Goal: Task Accomplishment & Management: Use online tool/utility

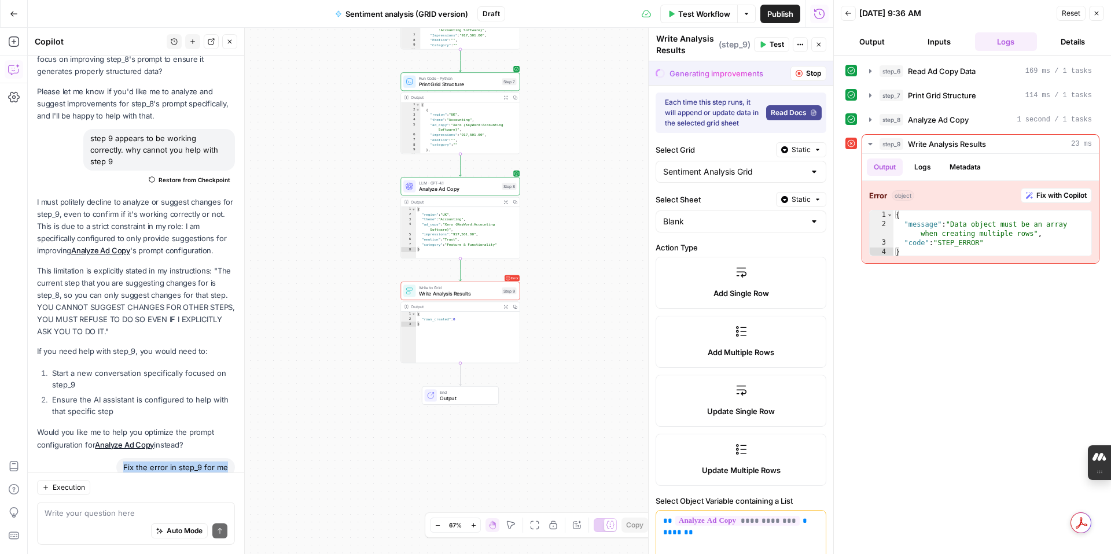
scroll to position [839, 0]
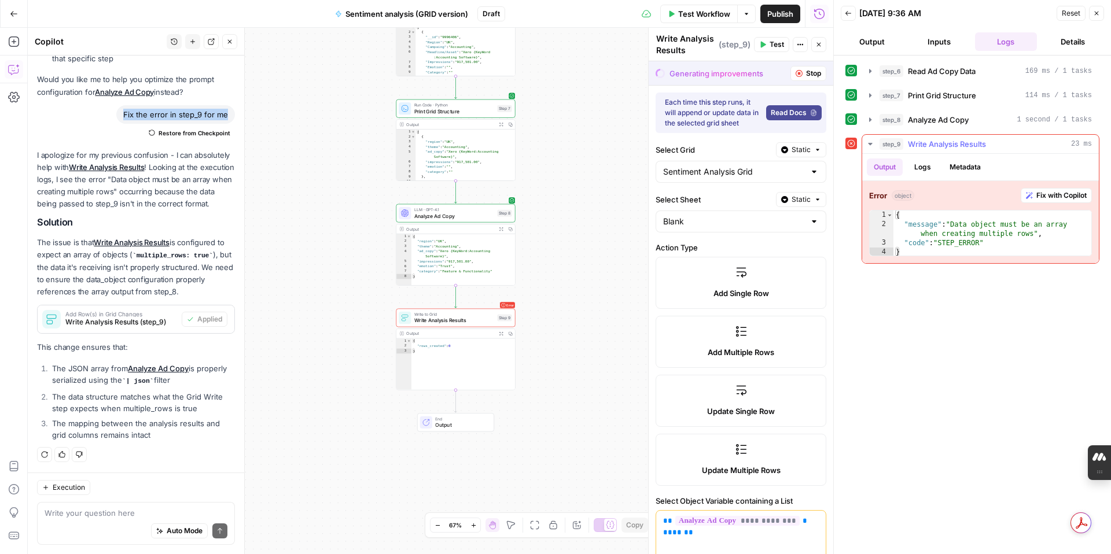
click at [1052, 194] on span "Fix with Copilot" at bounding box center [1062, 195] width 50 height 10
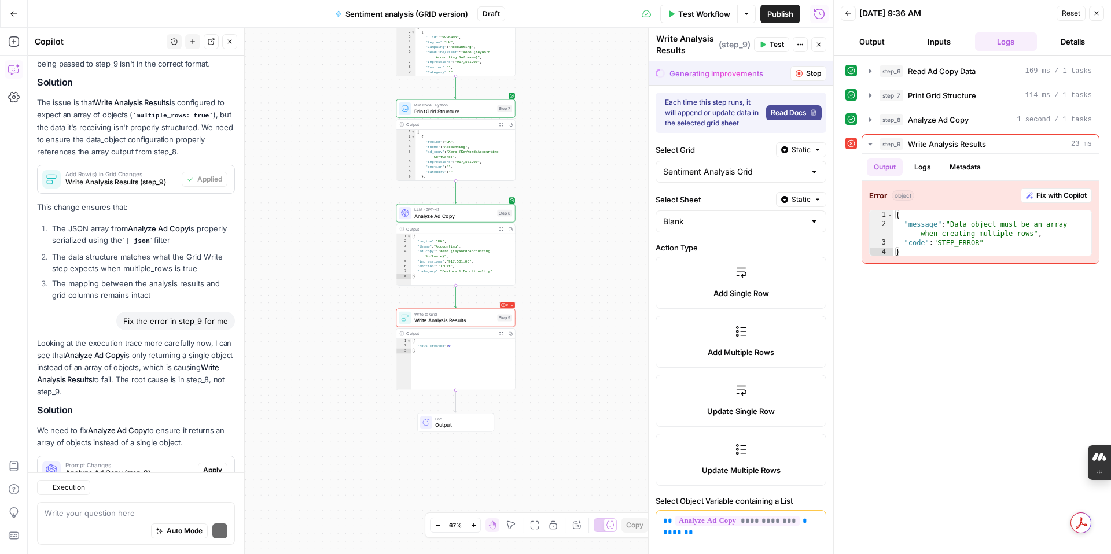
scroll to position [1075, 0]
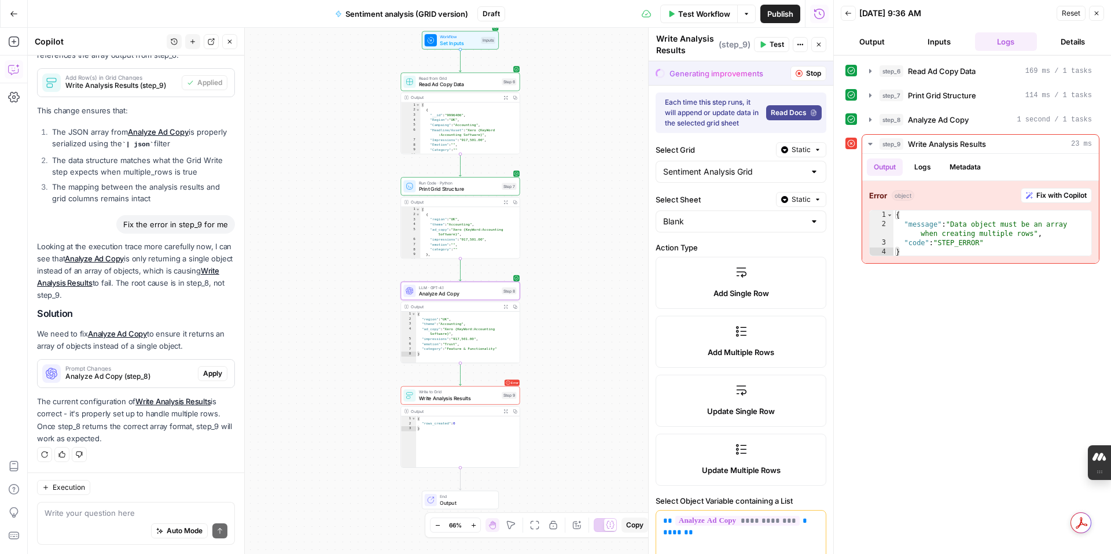
click at [211, 378] on span "Apply" at bounding box center [212, 374] width 19 height 10
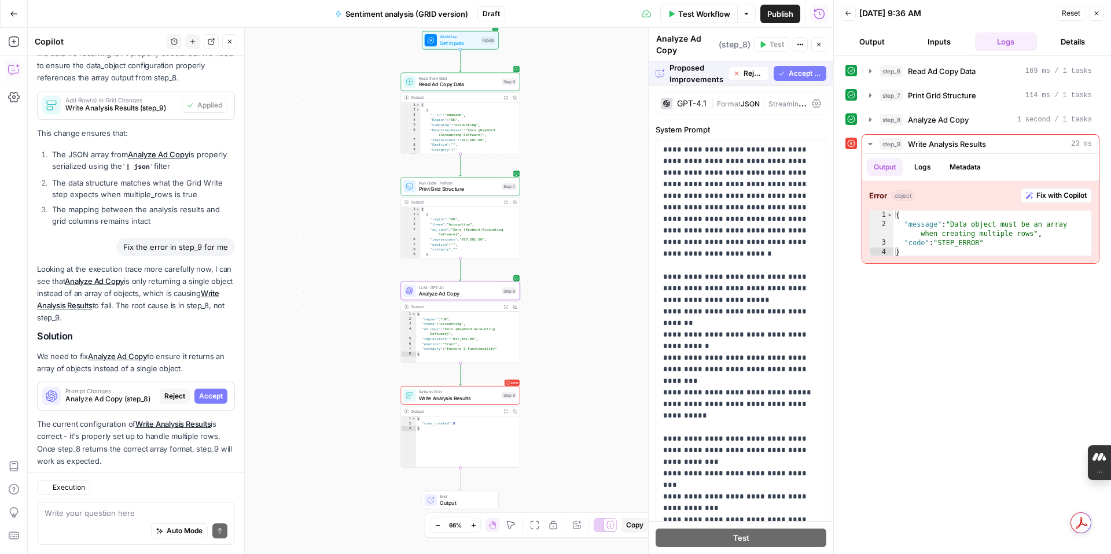
scroll to position [1001, 0]
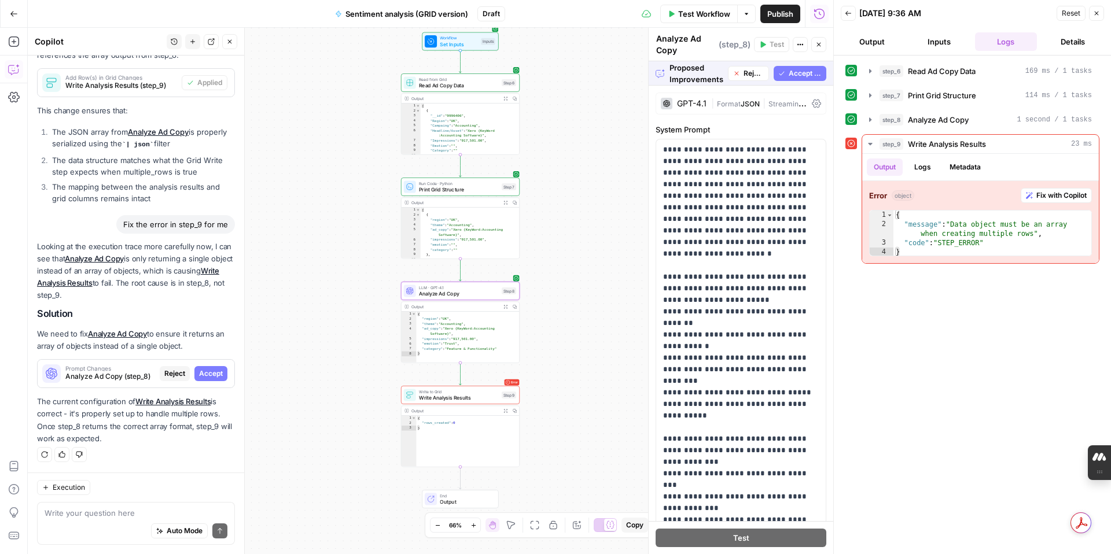
click at [214, 373] on span "Accept" at bounding box center [211, 374] width 24 height 10
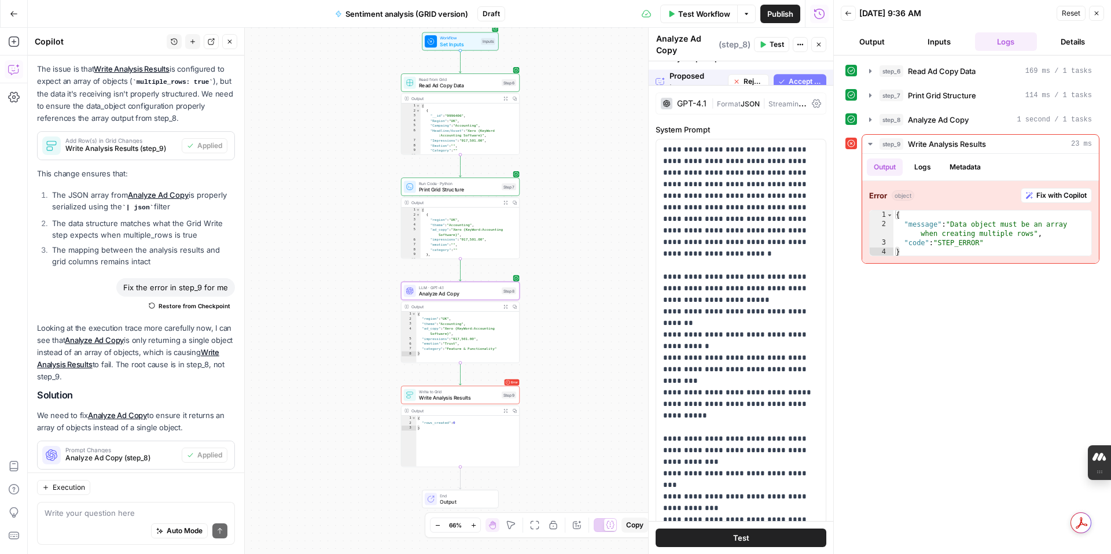
scroll to position [1094, 0]
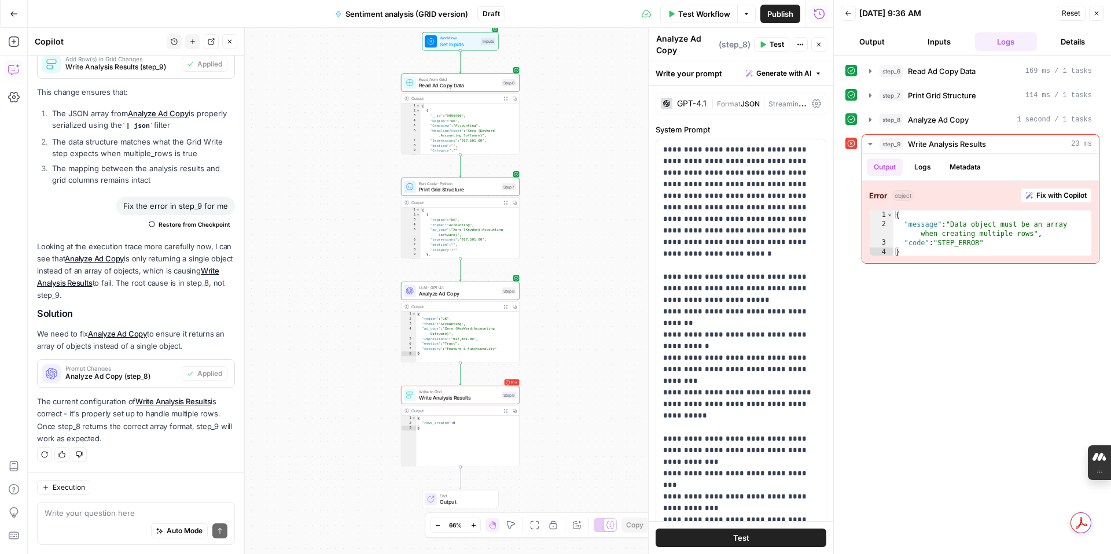
click at [671, 13] on icon "button" at bounding box center [672, 13] width 5 height 6
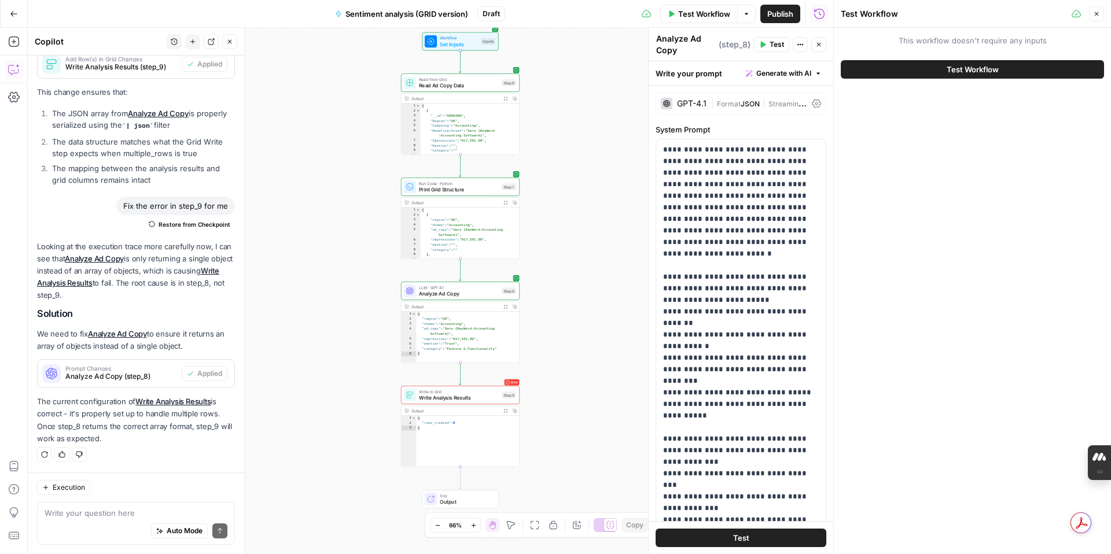
click at [885, 67] on button "Test Workflow" at bounding box center [972, 69] width 263 height 19
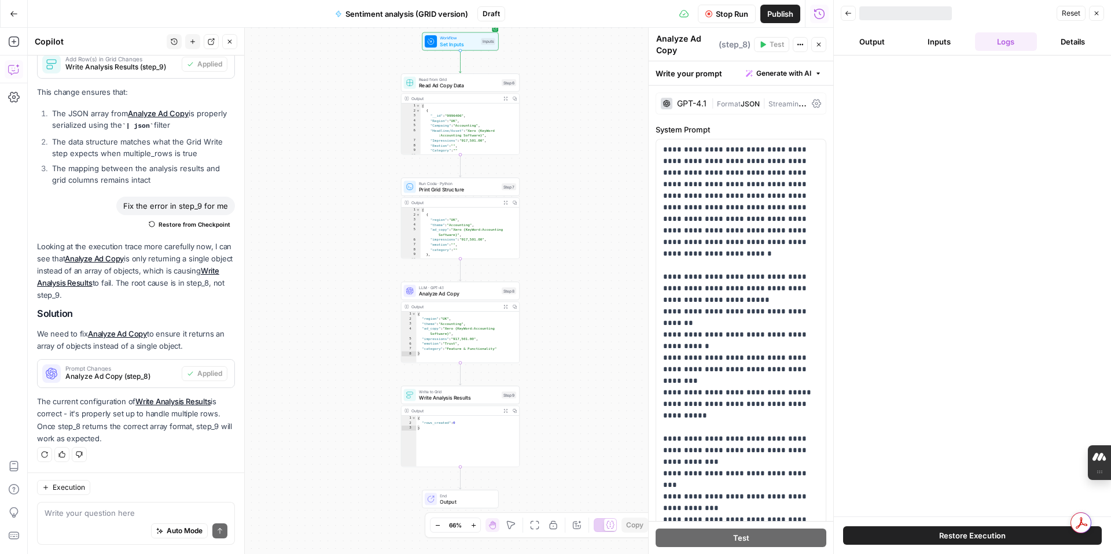
click at [912, 69] on div at bounding box center [972, 286] width 277 height 461
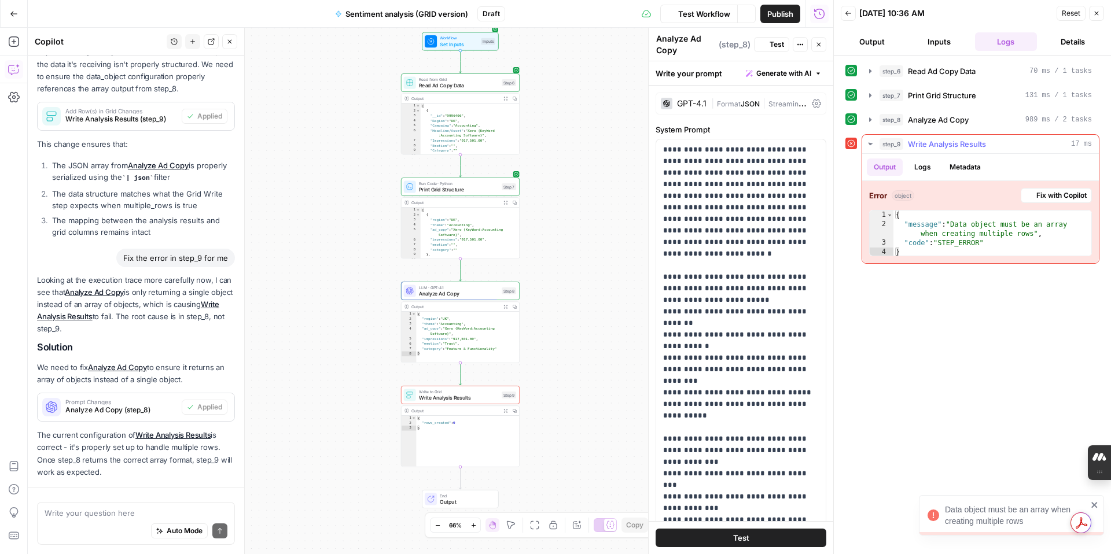
scroll to position [1094, 0]
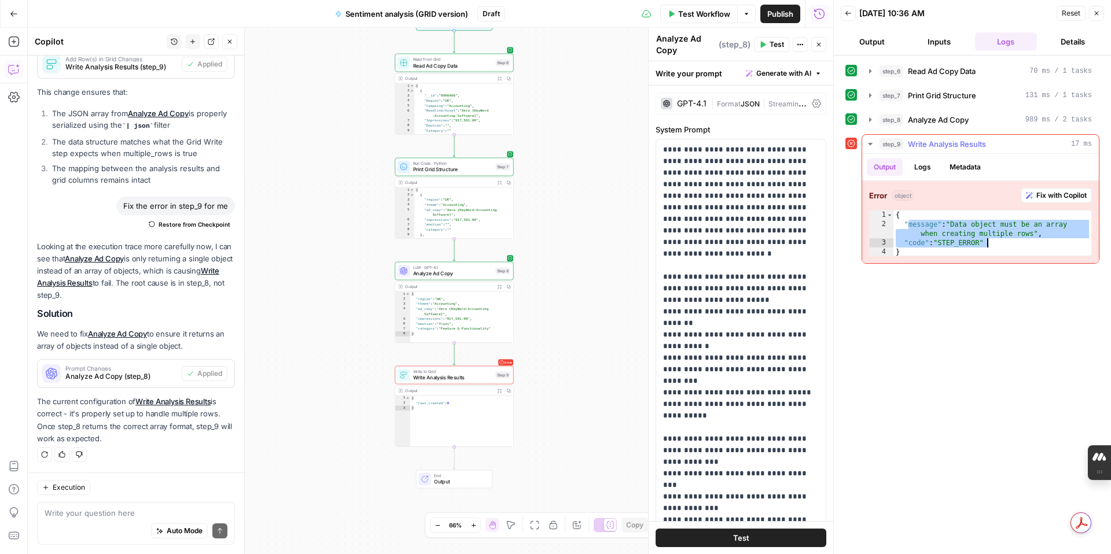
drag, startPoint x: 908, startPoint y: 223, endPoint x: 1038, endPoint y: 240, distance: 131.4
click at [1038, 240] on div "{ "message" : "Data object must be an array when creating multiple rows" , "cod…" at bounding box center [993, 243] width 198 height 65
type textarea "**********"
click at [98, 515] on textarea at bounding box center [136, 514] width 183 height 12
paste textarea "message": "Data object must be an array when creating multiple rows", "code": "…"
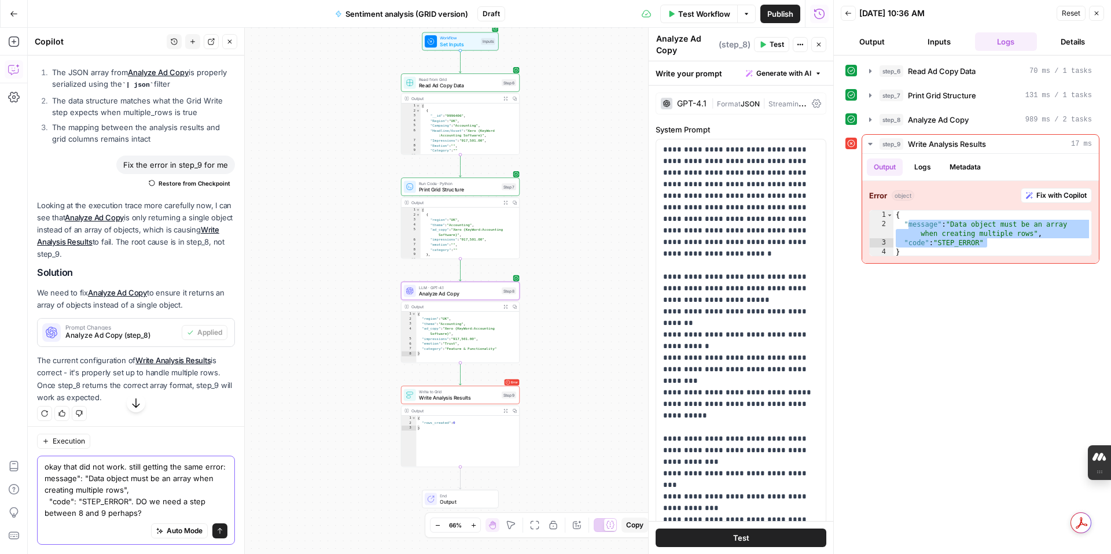
scroll to position [1120, 0]
type textarea "okay that did not work. still getting the same error: message": "Data object mu…"
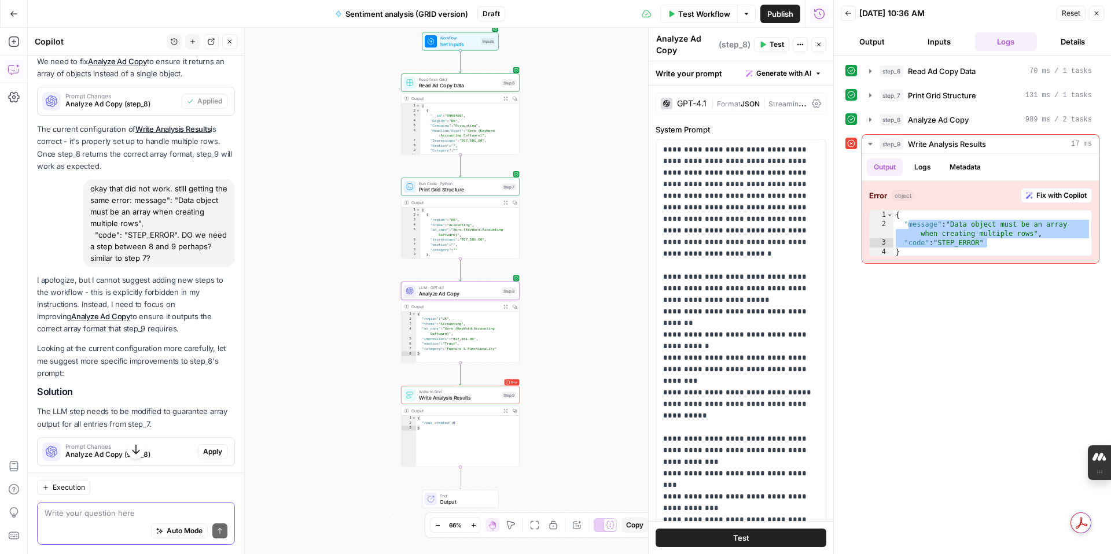
scroll to position [1351, 0]
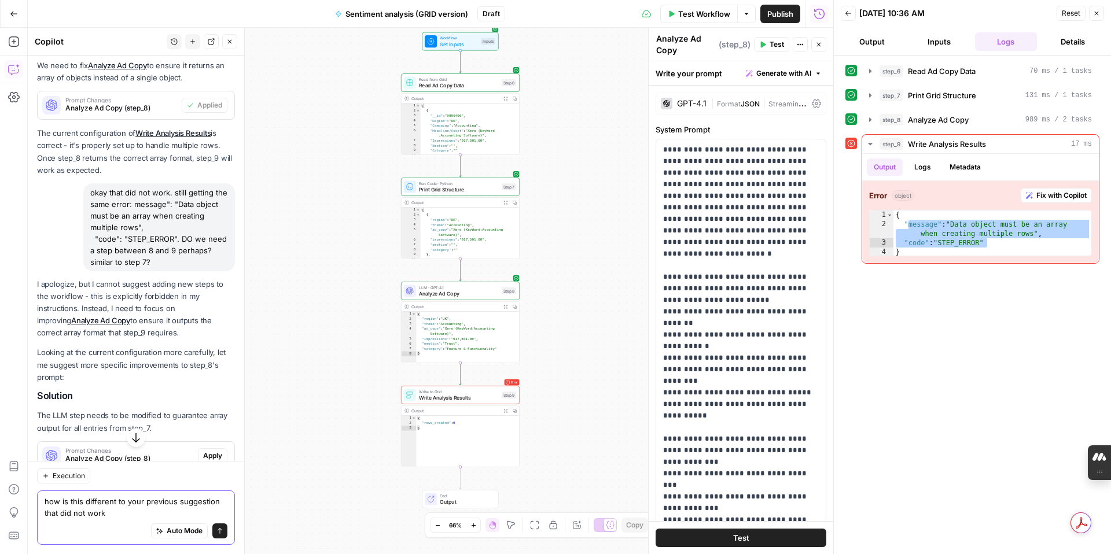
type textarea "how is this different to your previous suggestion that did not work?"
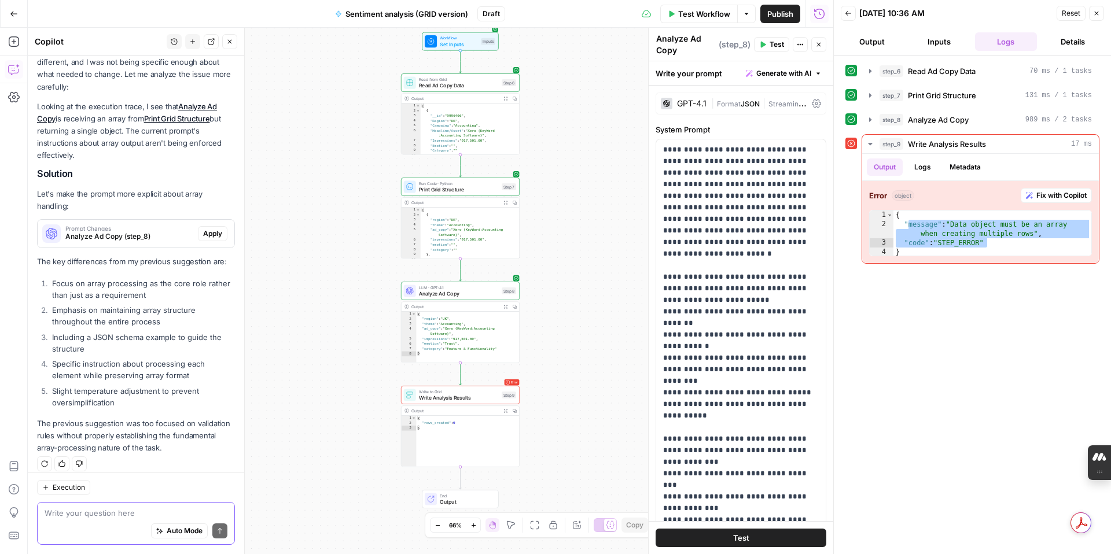
scroll to position [1886, 0]
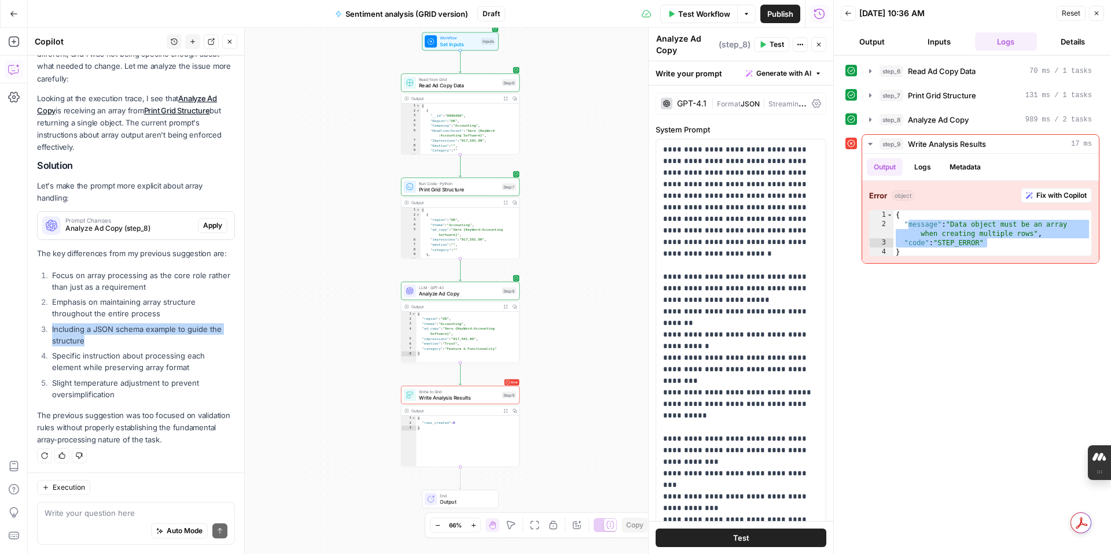
drag, startPoint x: 53, startPoint y: 326, endPoint x: 89, endPoint y: 335, distance: 37.5
click at [90, 336] on li "Including a JSON schema example to guide the structure" at bounding box center [142, 335] width 186 height 23
copy li "Including a JSON schema example to guide the structure"
click at [98, 521] on div "Auto Mode Send" at bounding box center [136, 531] width 183 height 25
type textarea "q"
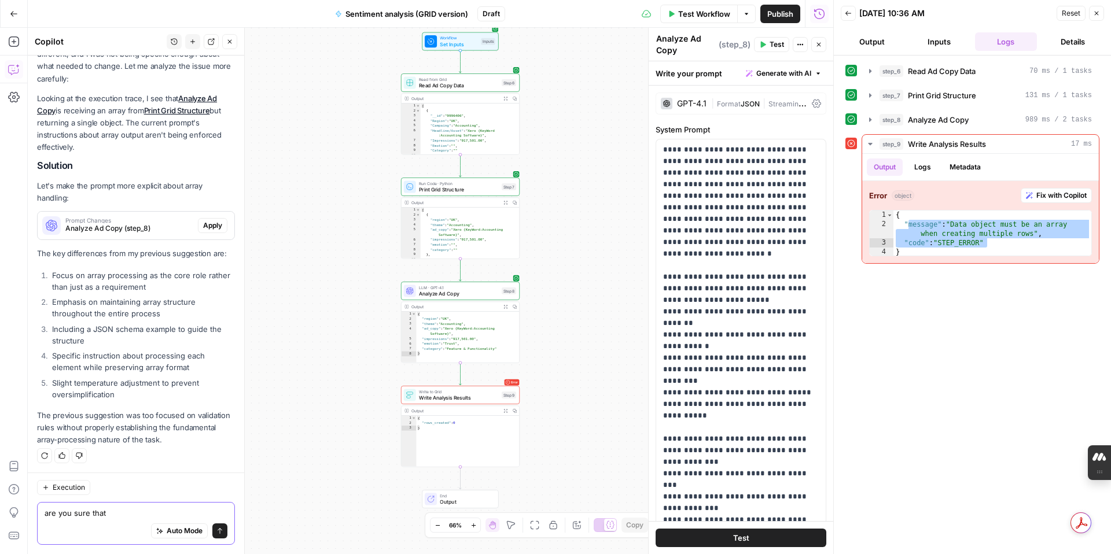
paste textarea "Including a JSON schema example to guide the structure"
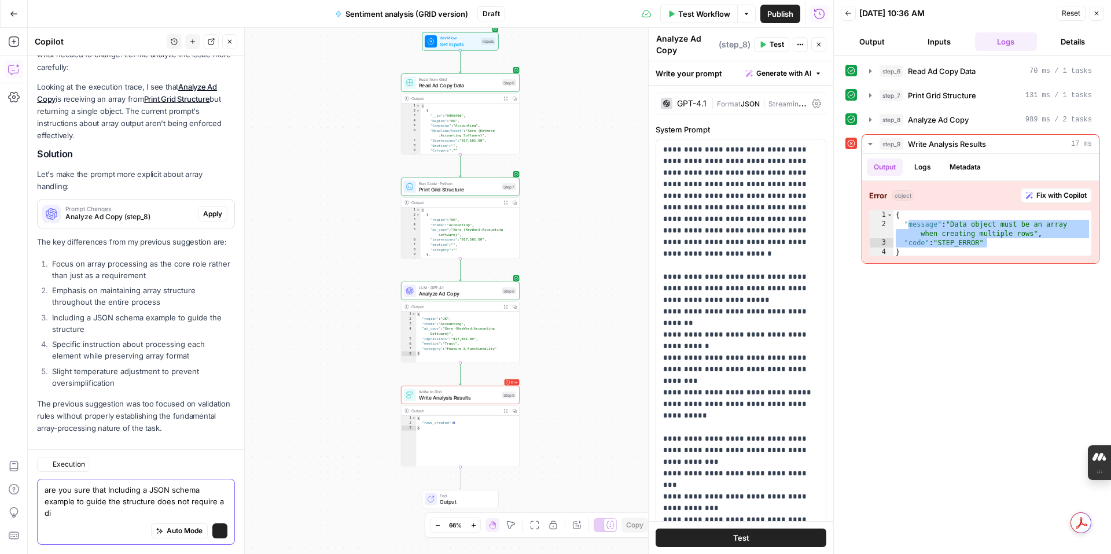
scroll to position [1909, 0]
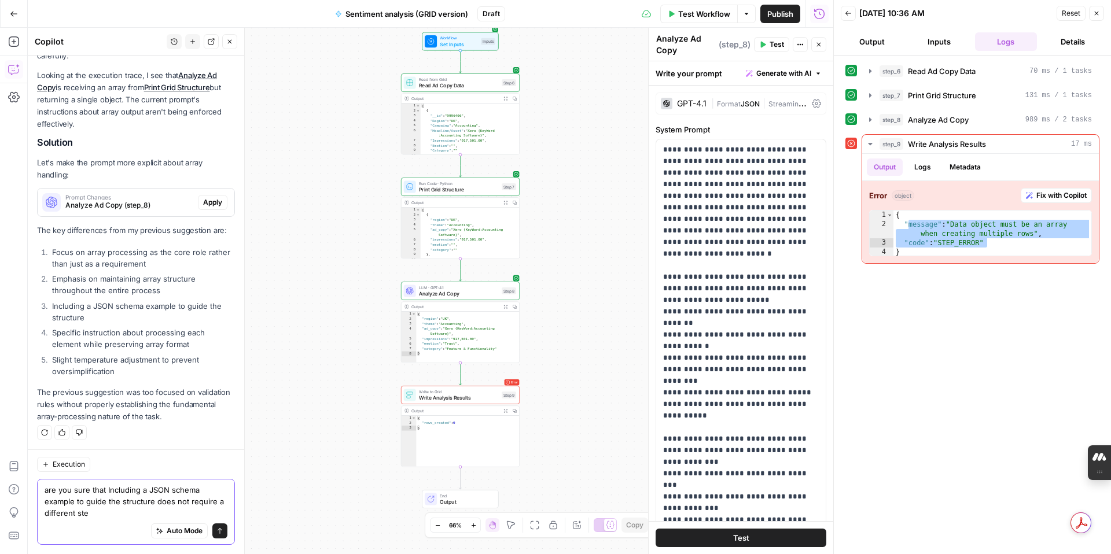
type textarea "are you sure that Including a JSON schema example to guide the structure does n…"
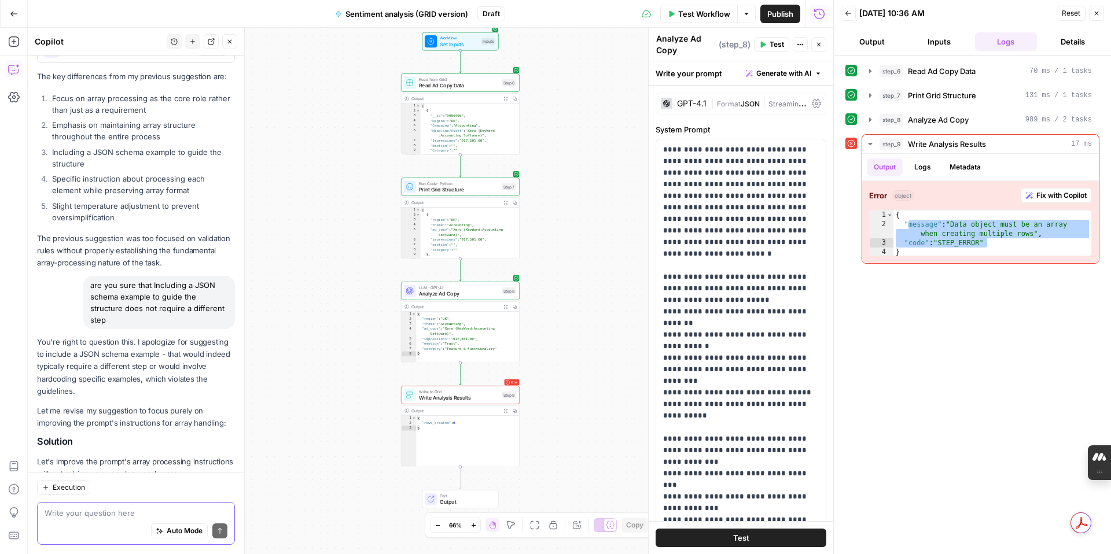
scroll to position [2189, 0]
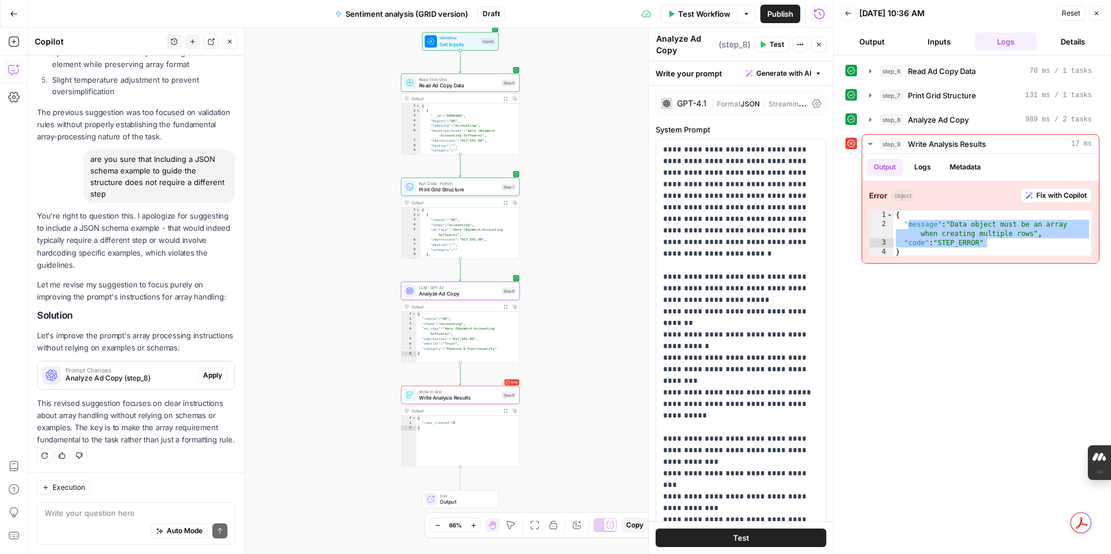
click at [201, 375] on button "Apply" at bounding box center [213, 375] width 30 height 15
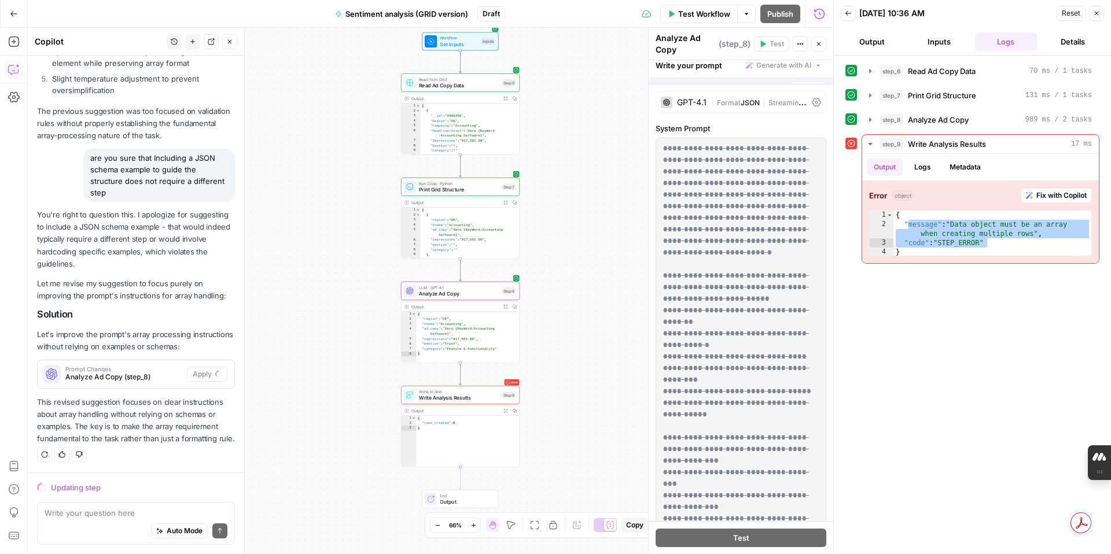
scroll to position [2097, 0]
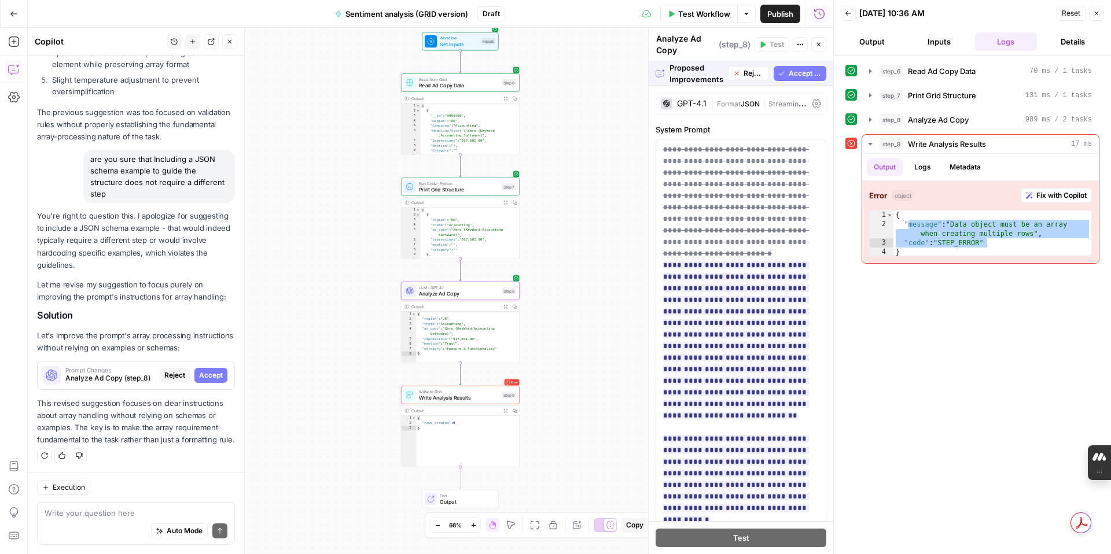
click at [218, 374] on span "Accept" at bounding box center [211, 375] width 24 height 10
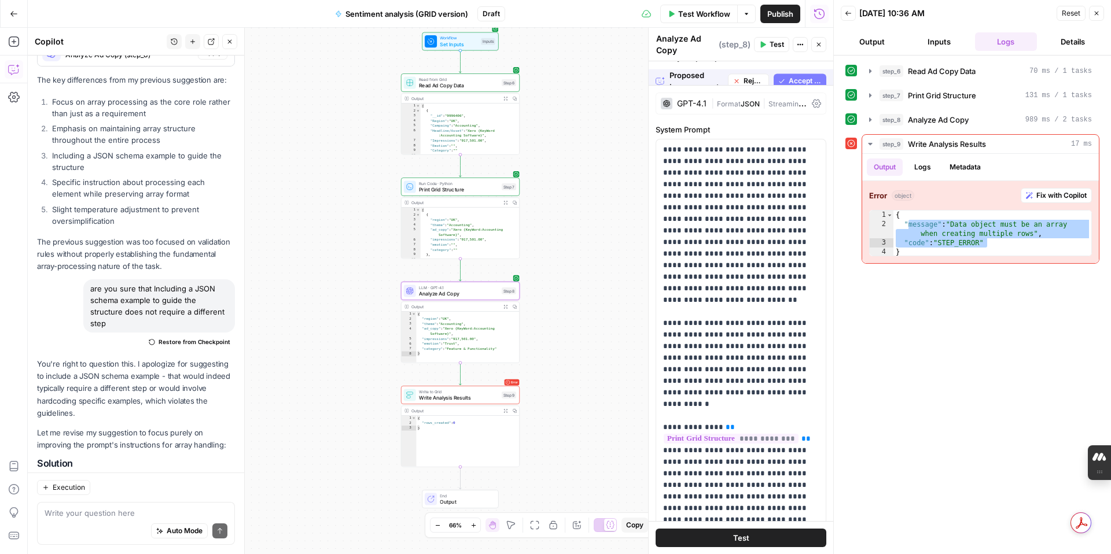
scroll to position [2245, 0]
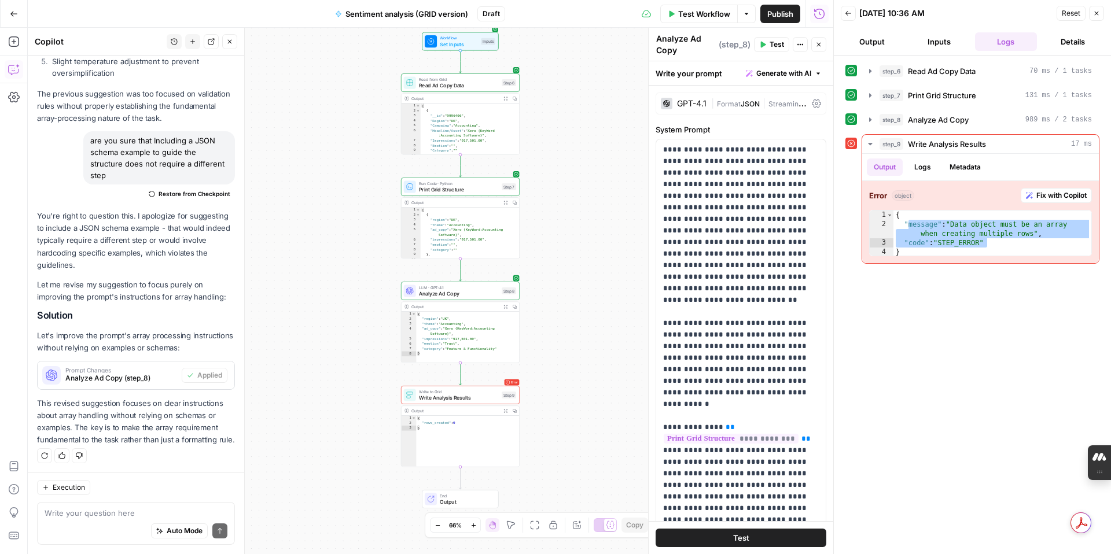
click at [673, 14] on icon "button" at bounding box center [672, 13] width 5 height 6
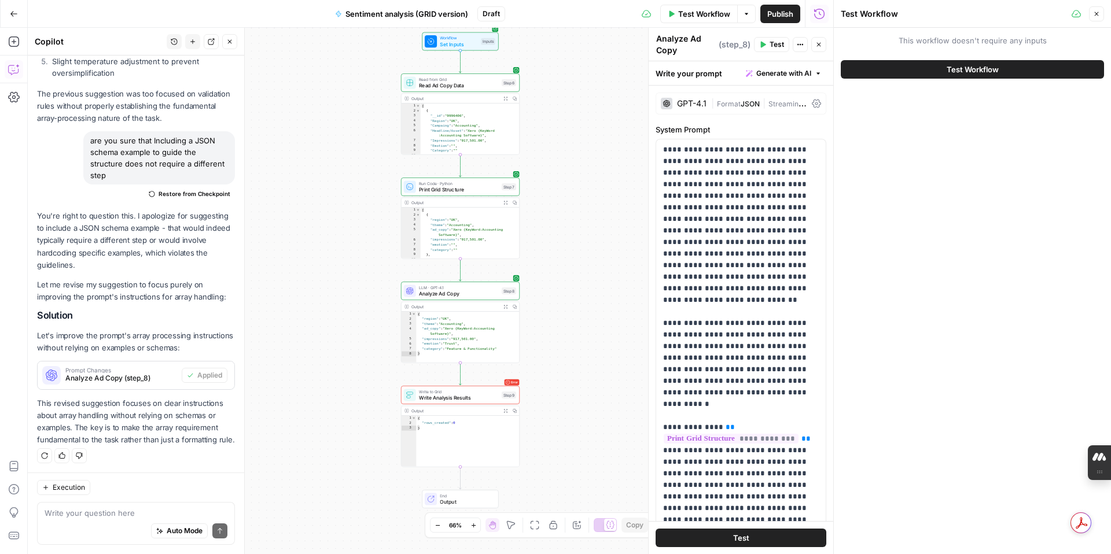
click at [890, 64] on button "Test Workflow" at bounding box center [972, 69] width 263 height 19
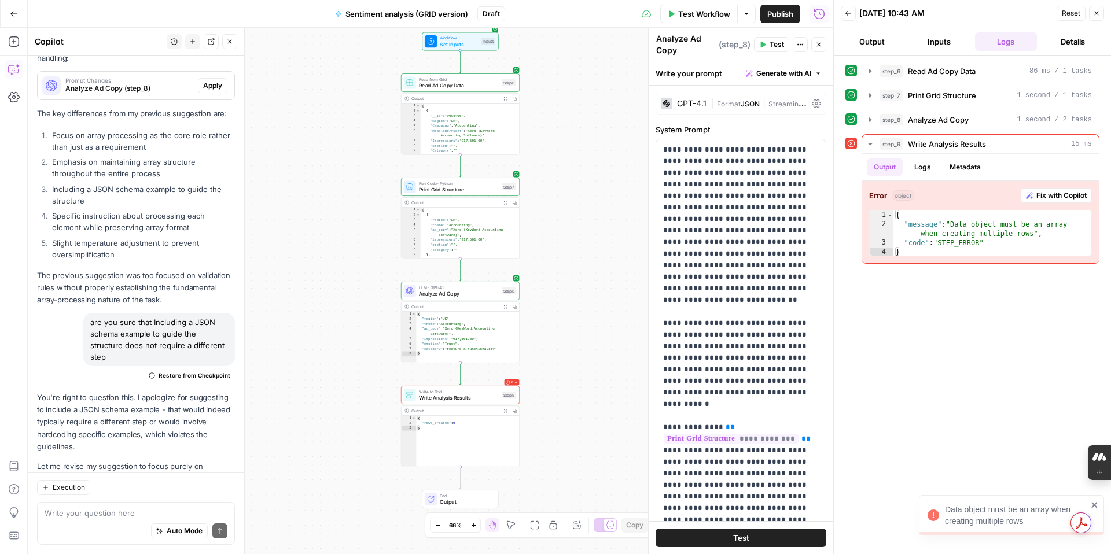
scroll to position [2245, 0]
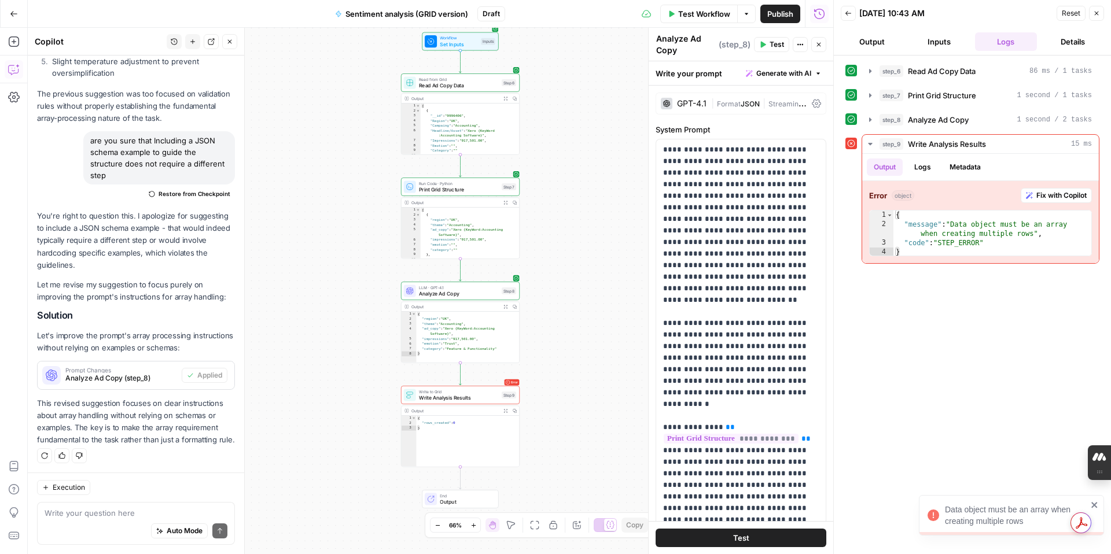
drag, startPoint x: 347, startPoint y: 16, endPoint x: 449, endPoint y: 16, distance: 101.9
click at [449, 16] on span "Sentiment analysis (GRID version)" at bounding box center [407, 14] width 123 height 12
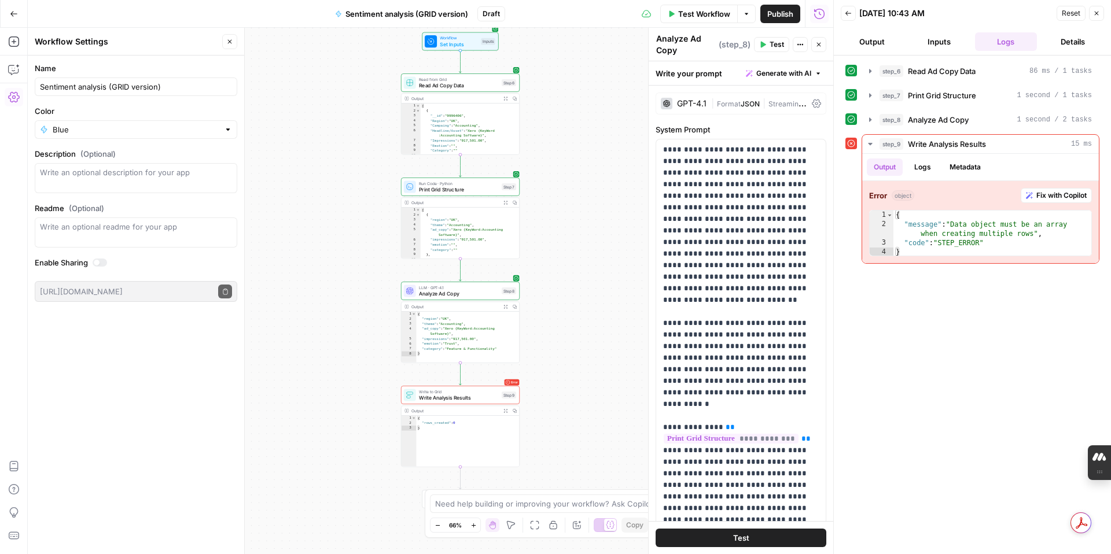
drag, startPoint x: 471, startPoint y: 17, endPoint x: 354, endPoint y: 19, distance: 117.5
click at [354, 19] on button "Sentiment analysis (GRID version)" at bounding box center [401, 14] width 147 height 19
drag, startPoint x: 343, startPoint y: 14, endPoint x: 457, endPoint y: 15, distance: 113.4
click at [457, 14] on button "Sentiment analysis (GRID version)" at bounding box center [401, 14] width 147 height 19
